Goal: Information Seeking & Learning: Find contact information

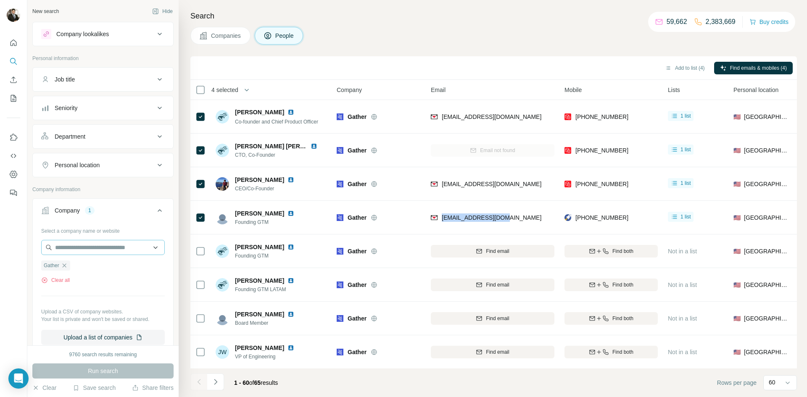
click at [66, 268] on icon "button" at bounding box center [64, 265] width 7 height 7
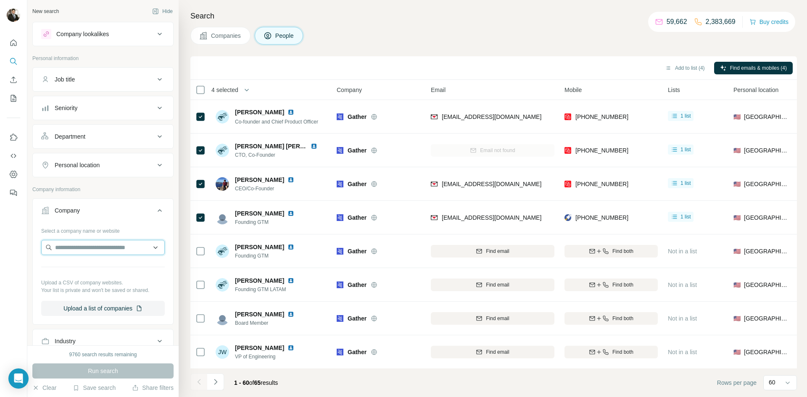
click at [71, 251] on input "text" at bounding box center [103, 247] width 124 height 15
type input "**********"
click at [95, 266] on div "RenoFi [DOMAIN_NAME]" at bounding box center [102, 270] width 119 height 23
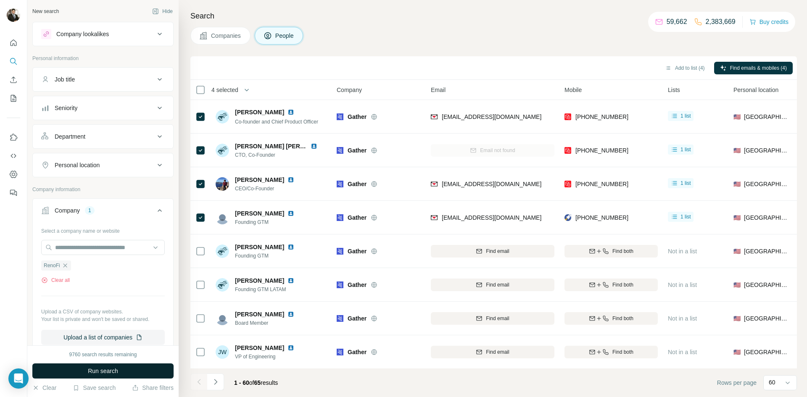
click at [107, 374] on span "Run search" at bounding box center [103, 371] width 30 height 8
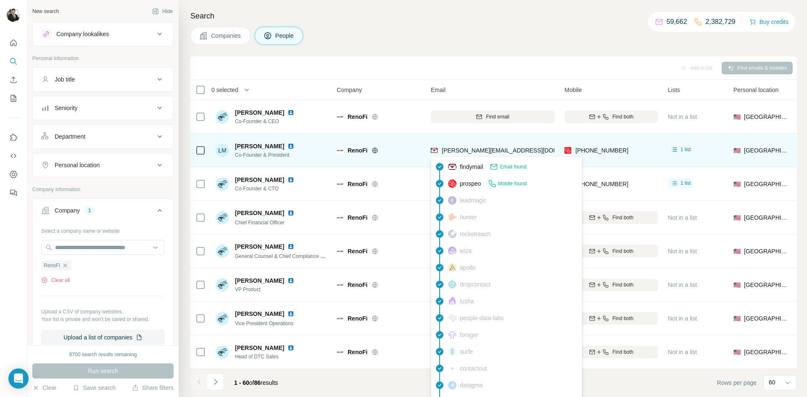
click at [492, 117] on span "Find email" at bounding box center [497, 117] width 23 height 8
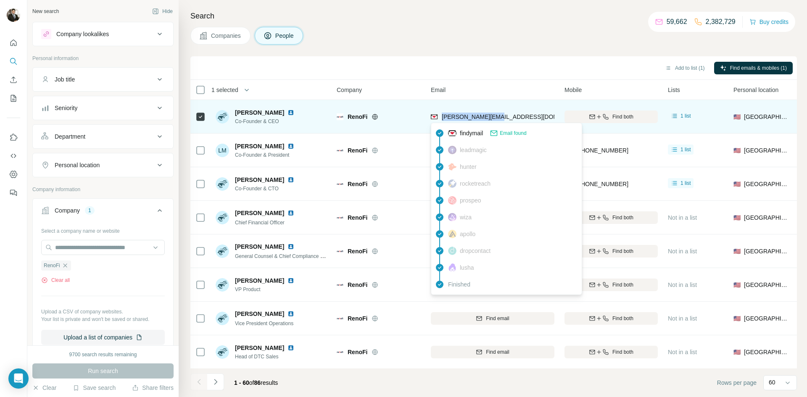
drag, startPoint x: 498, startPoint y: 117, endPoint x: 441, endPoint y: 118, distance: 56.3
click at [441, 118] on div "[PERSON_NAME][EMAIL_ADDRESS][DOMAIN_NAME]" at bounding box center [493, 116] width 124 height 23
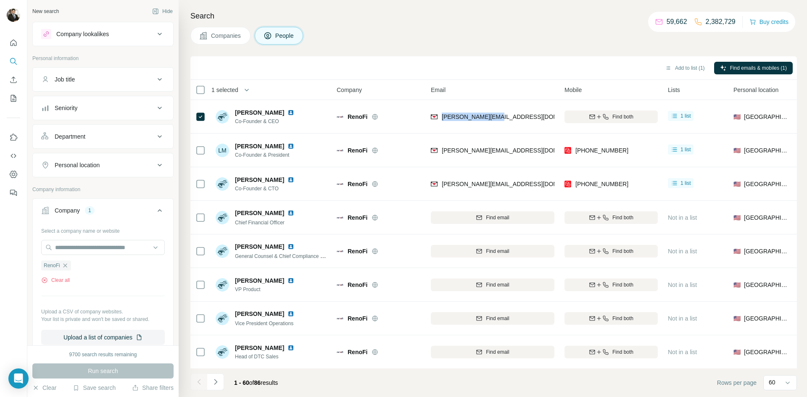
copy span "[PERSON_NAME][EMAIL_ADDRESS][DOMAIN_NAME]"
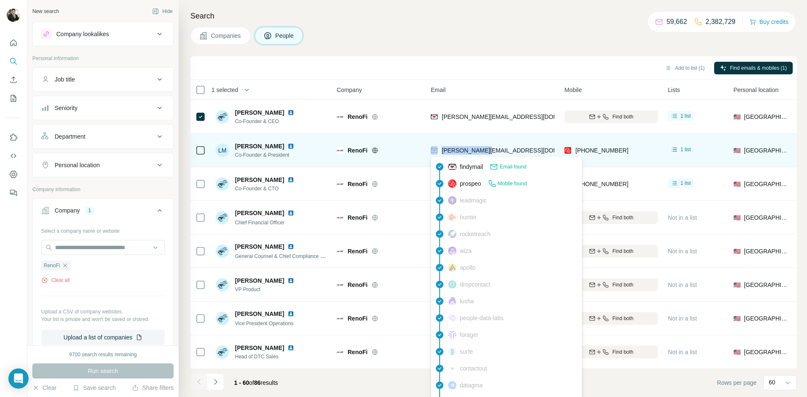
drag, startPoint x: 490, startPoint y: 153, endPoint x: 439, endPoint y: 155, distance: 50.9
click at [439, 155] on div "[PERSON_NAME][EMAIL_ADDRESS][DOMAIN_NAME]" at bounding box center [493, 150] width 124 height 23
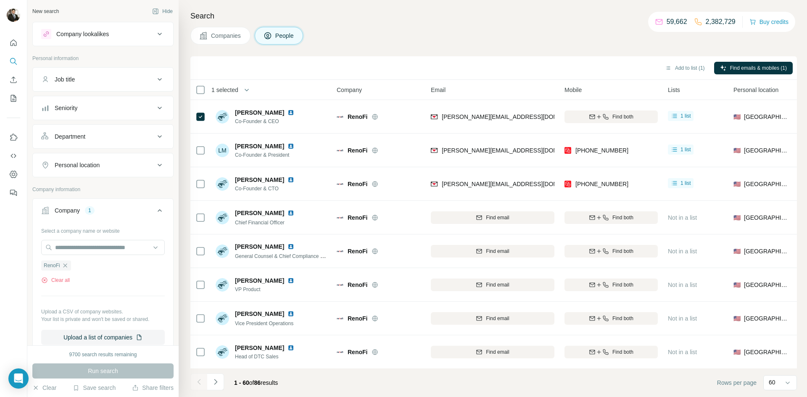
click at [464, 46] on div "Search Companies People Add to list (1) Find emails & mobiles (1) 1 selected Pe…" at bounding box center [493, 198] width 628 height 397
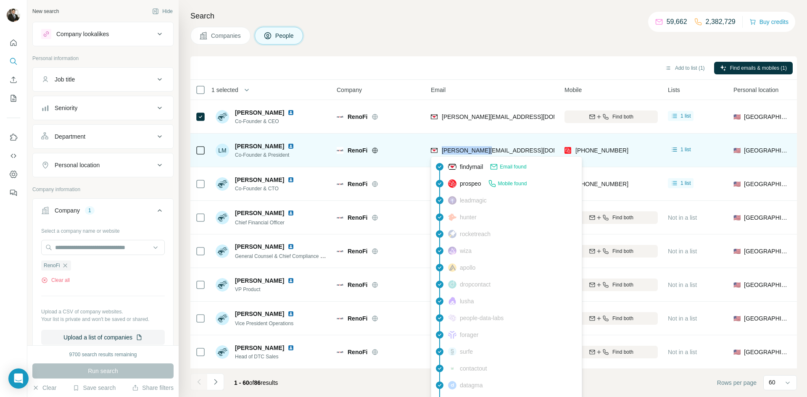
drag, startPoint x: 472, startPoint y: 149, endPoint x: 440, endPoint y: 153, distance: 31.7
click at [440, 153] on div "[PERSON_NAME][EMAIL_ADDRESS][DOMAIN_NAME]" at bounding box center [493, 150] width 124 height 23
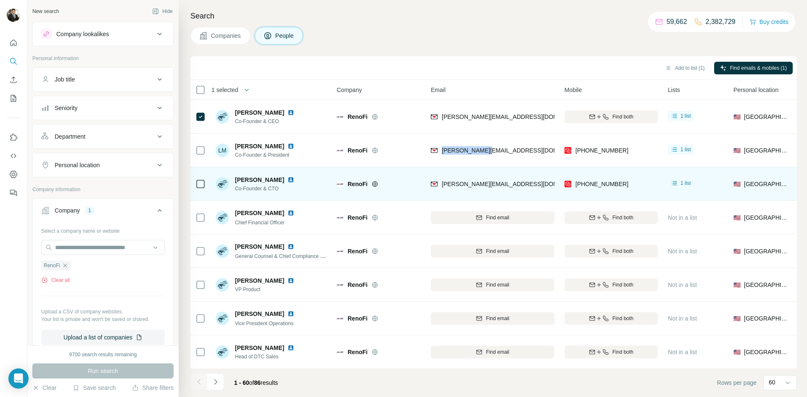
copy span "[PERSON_NAME][EMAIL_ADDRESS][DOMAIN_NAME]"
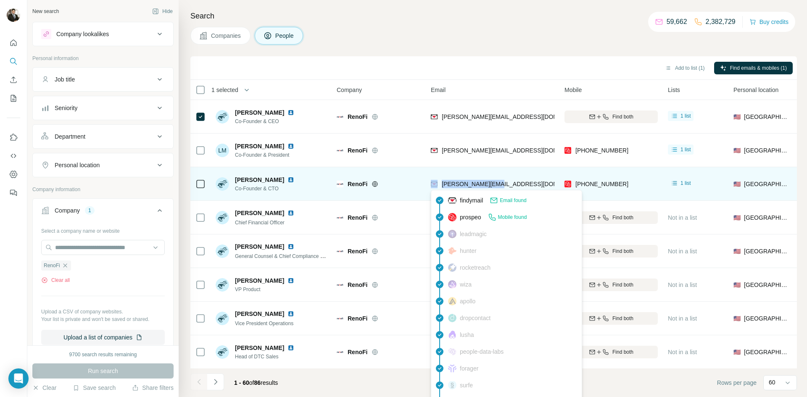
drag, startPoint x: 495, startPoint y: 186, endPoint x: 439, endPoint y: 187, distance: 56.7
click at [439, 187] on div "[PERSON_NAME][EMAIL_ADDRESS][DOMAIN_NAME]" at bounding box center [493, 183] width 124 height 23
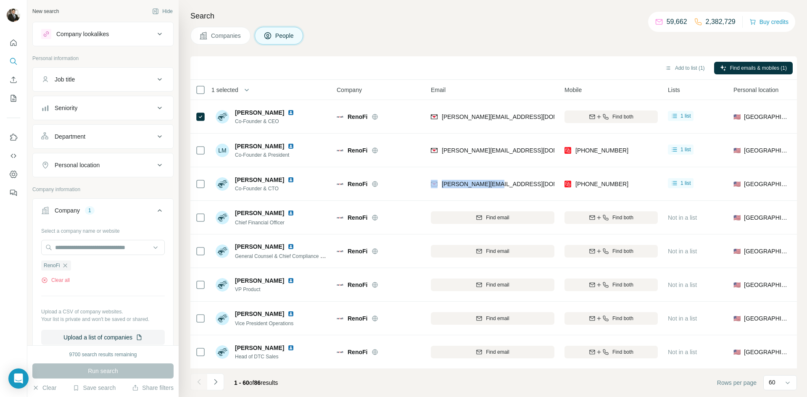
copy div "[PERSON_NAME][EMAIL_ADDRESS][DOMAIN_NAME]"
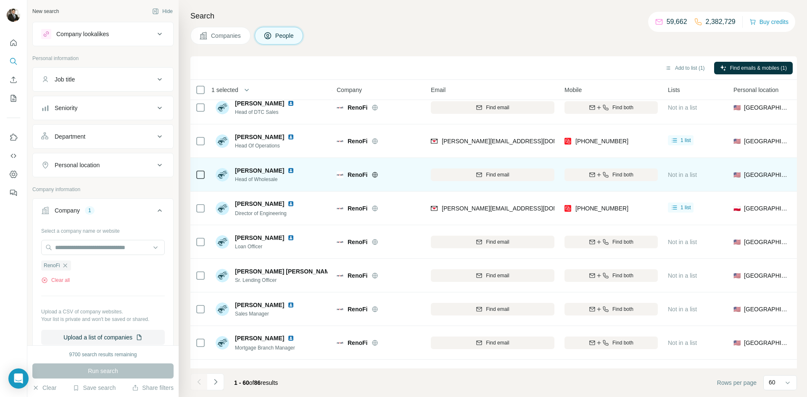
scroll to position [241, 0]
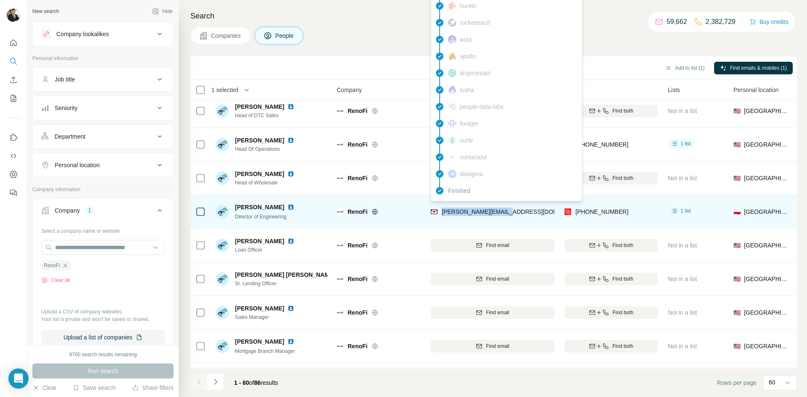
drag, startPoint x: 506, startPoint y: 216, endPoint x: 442, endPoint y: 215, distance: 63.9
click at [442, 215] on div "[PERSON_NAME][EMAIL_ADDRESS][DOMAIN_NAME]" at bounding box center [493, 211] width 124 height 23
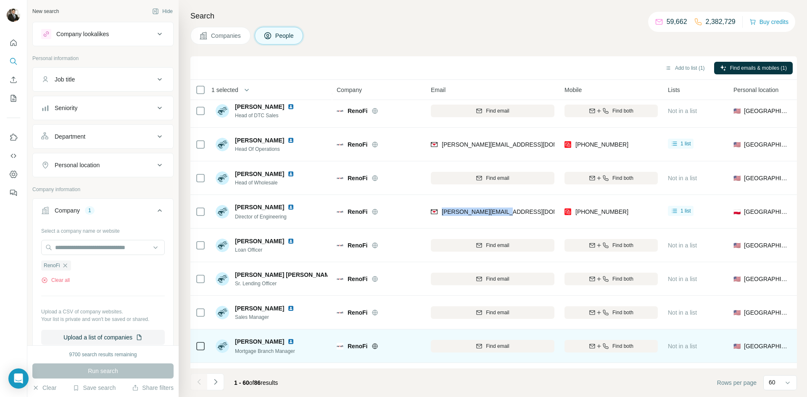
copy span "[PERSON_NAME][EMAIL_ADDRESS][DOMAIN_NAME]"
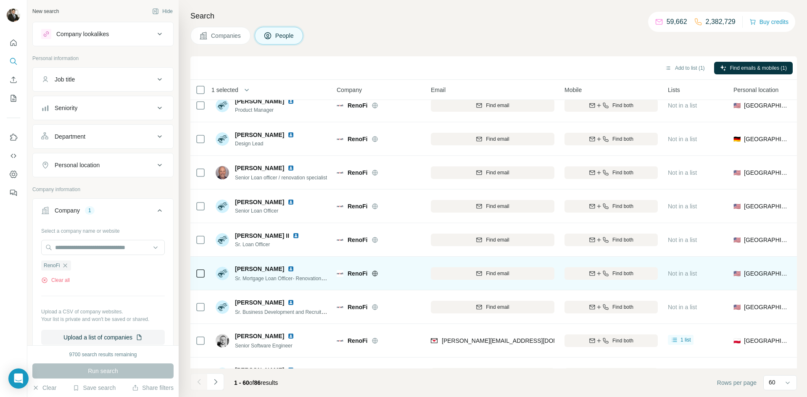
scroll to position [1355, 0]
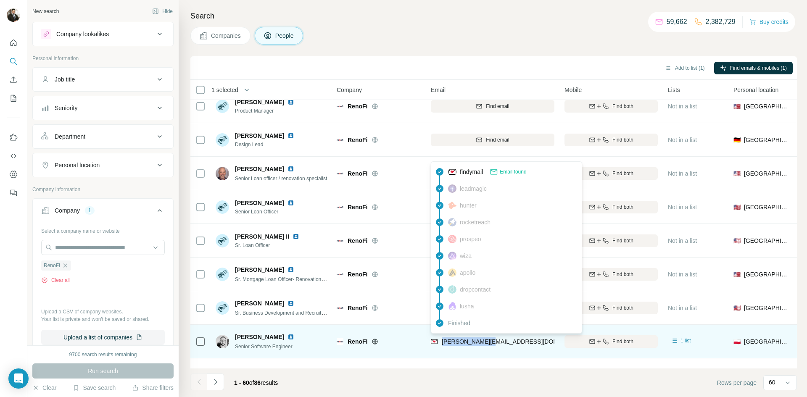
drag, startPoint x: 500, startPoint y: 343, endPoint x: 440, endPoint y: 343, distance: 60.1
click at [440, 343] on div "[PERSON_NAME][EMAIL_ADDRESS][DOMAIN_NAME]" at bounding box center [493, 341] width 124 height 23
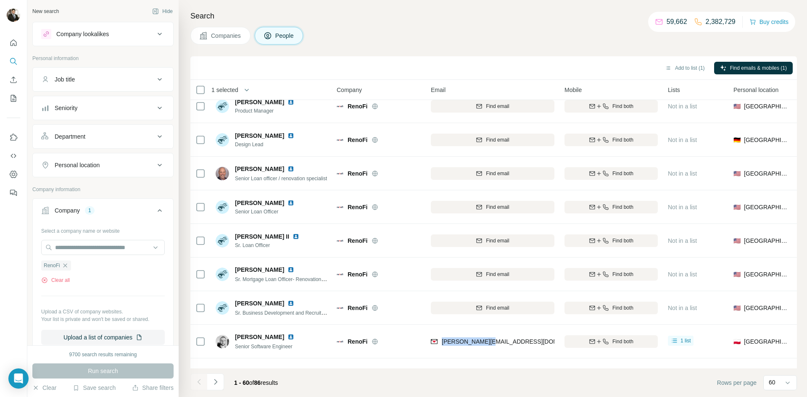
copy span "[PERSON_NAME][EMAIL_ADDRESS][DOMAIN_NAME]"
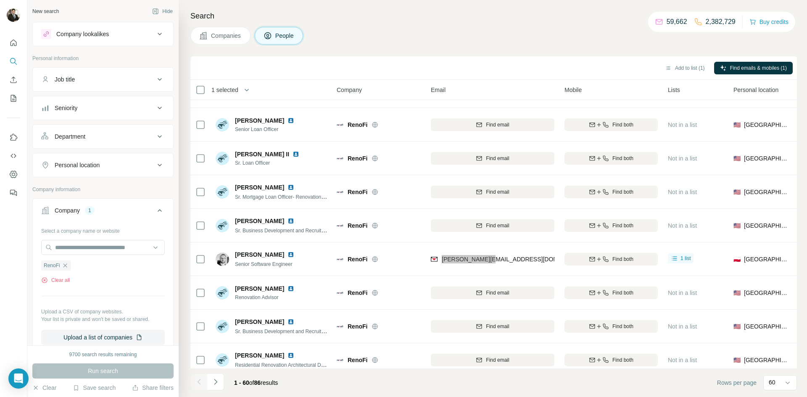
scroll to position [1444, 0]
